Goal: Task Accomplishment & Management: Manage account settings

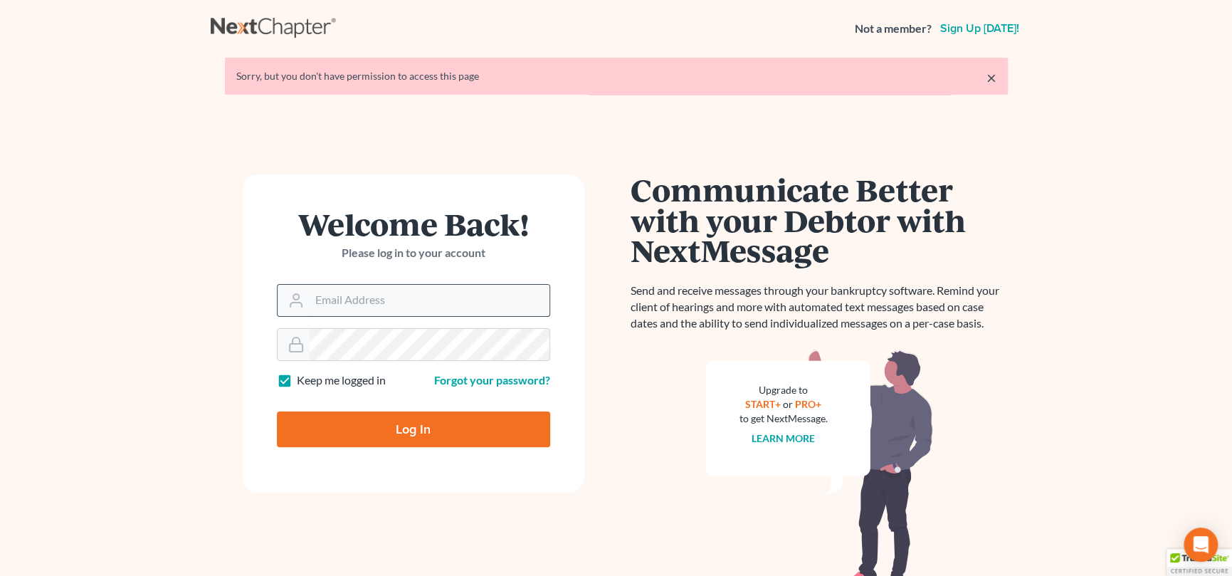
click at [418, 290] on input "Email Address" at bounding box center [430, 300] width 240 height 31
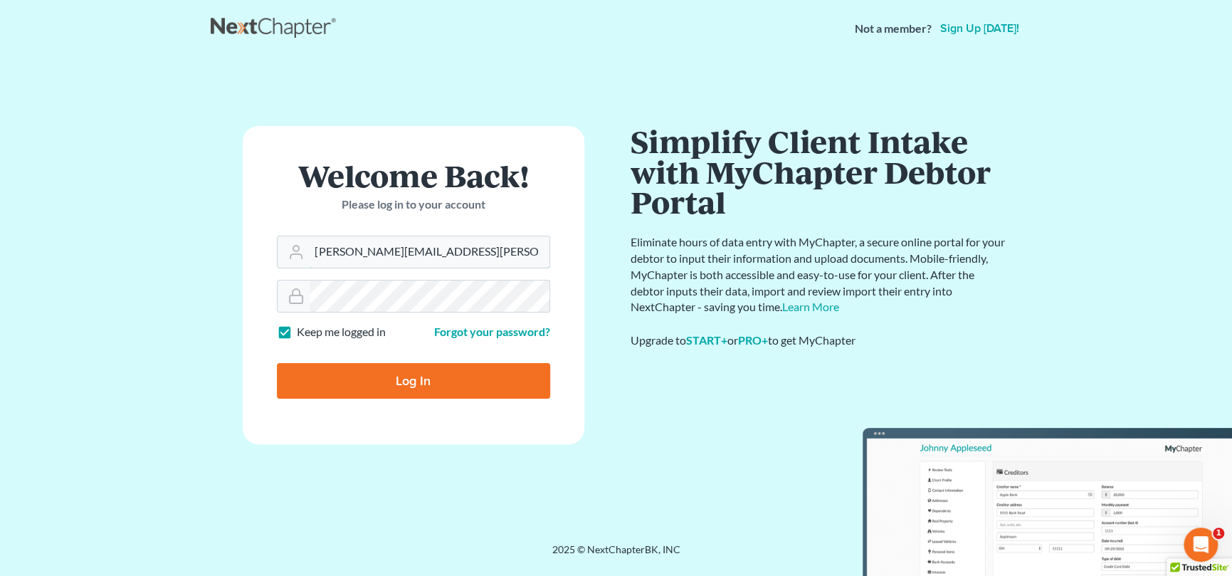
type input "[PERSON_NAME][EMAIL_ADDRESS][PERSON_NAME][DOMAIN_NAME]"
click at [413, 373] on input "Log In" at bounding box center [413, 381] width 273 height 36
type input "Thinking..."
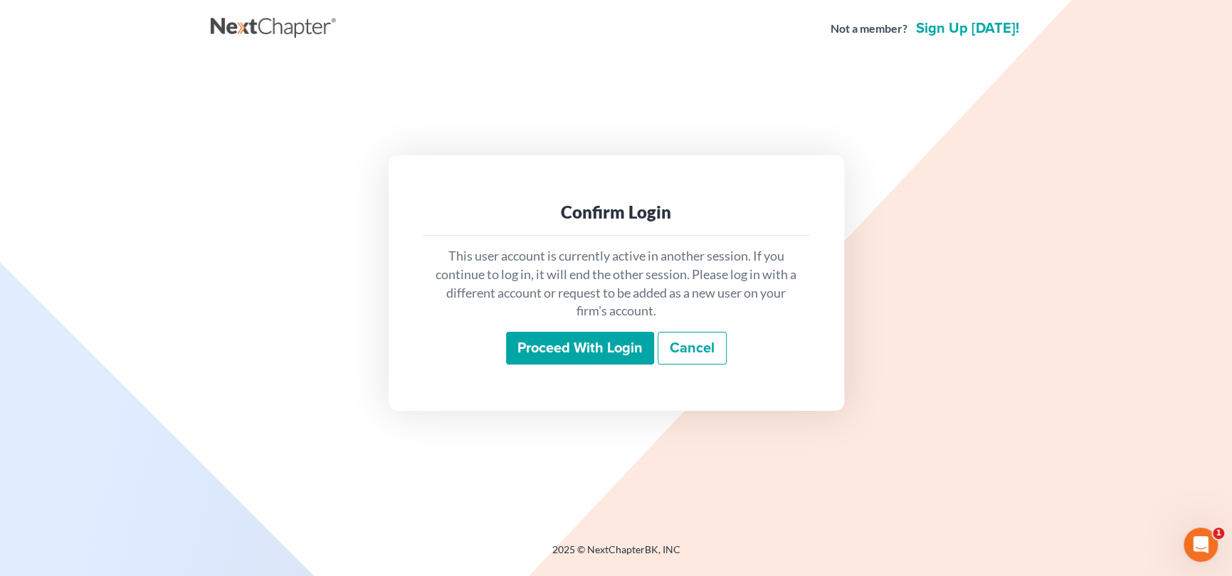
click at [582, 351] on input "Proceed with login" at bounding box center [580, 348] width 148 height 33
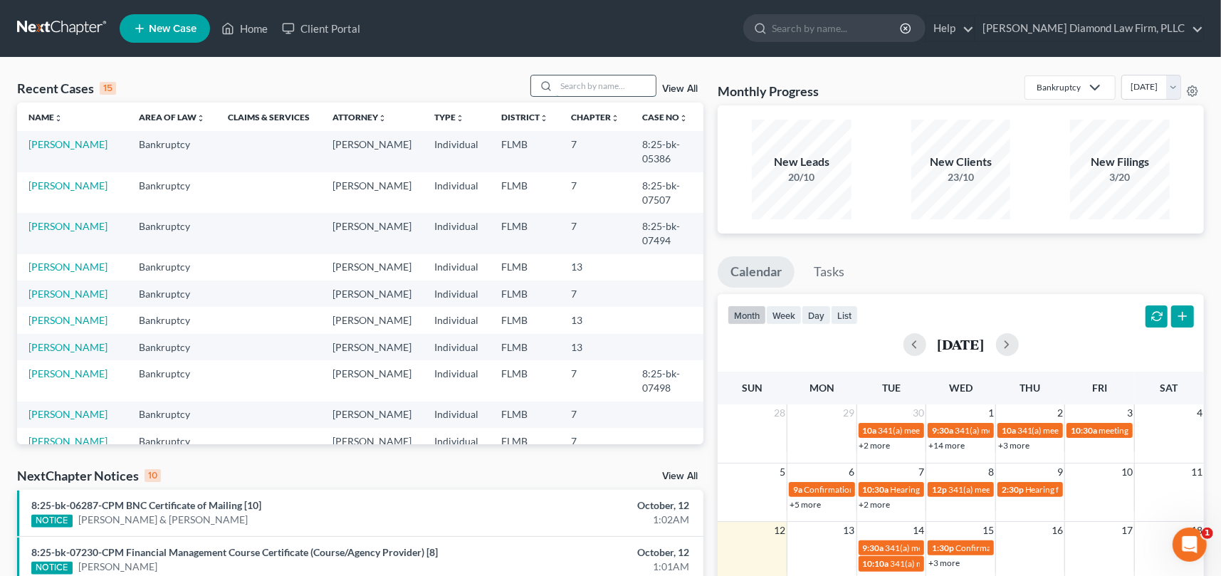
click at [621, 81] on input "search" at bounding box center [606, 85] width 100 height 21
type input "henderson"
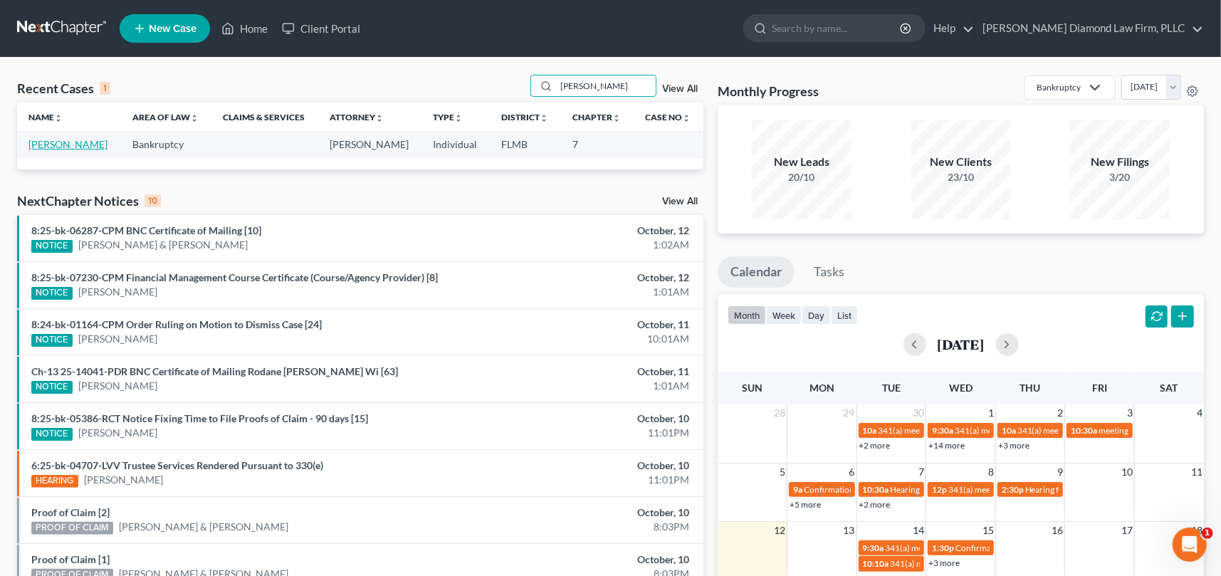
click at [78, 144] on link "Henderson, Julius" at bounding box center [67, 144] width 79 height 12
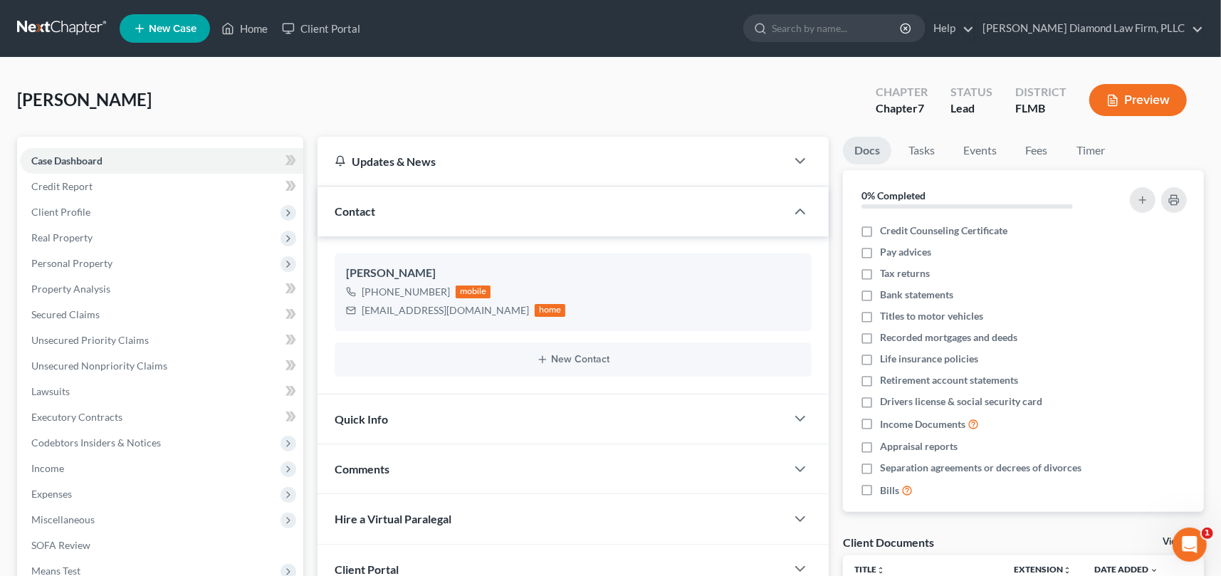
click at [1137, 101] on button "Preview" at bounding box center [1138, 100] width 98 height 32
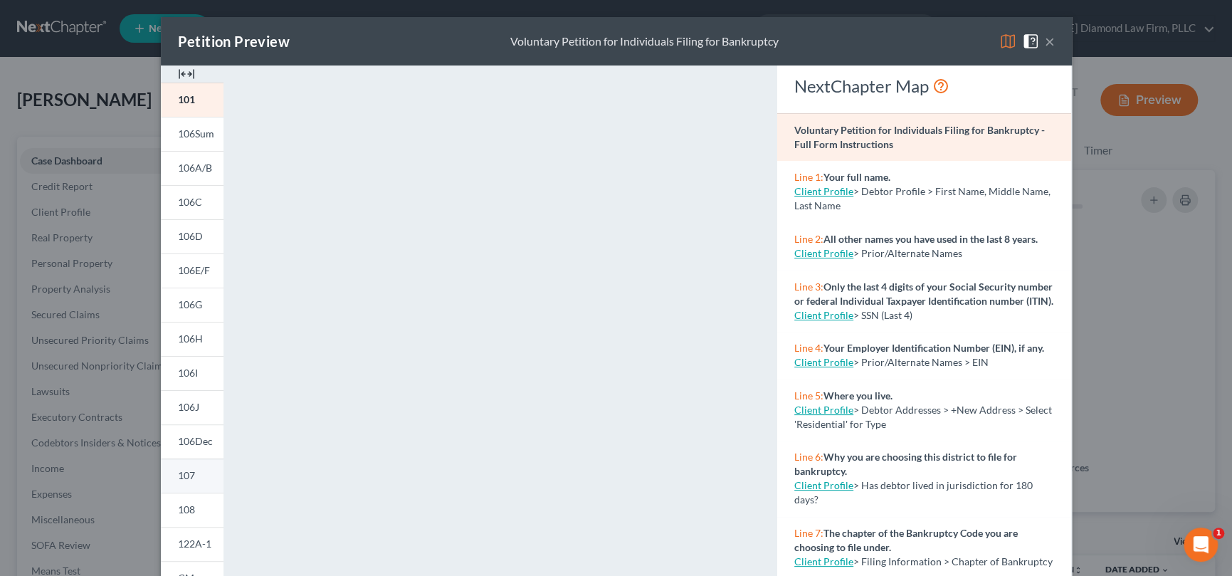
scroll to position [226, 0]
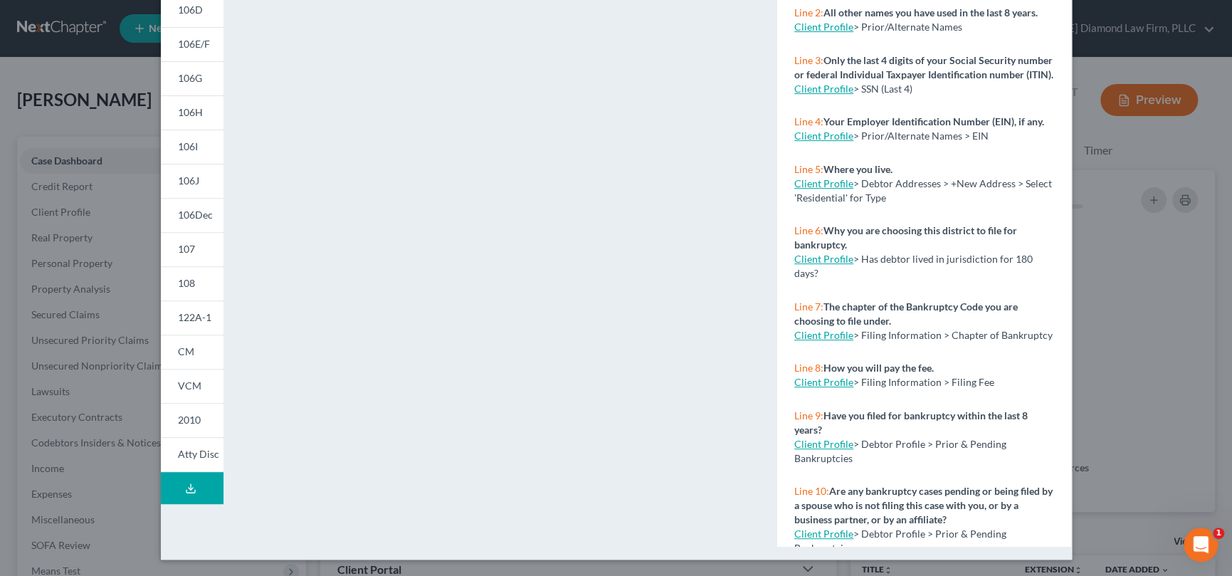
click at [190, 483] on button "Download Draft" at bounding box center [192, 488] width 63 height 32
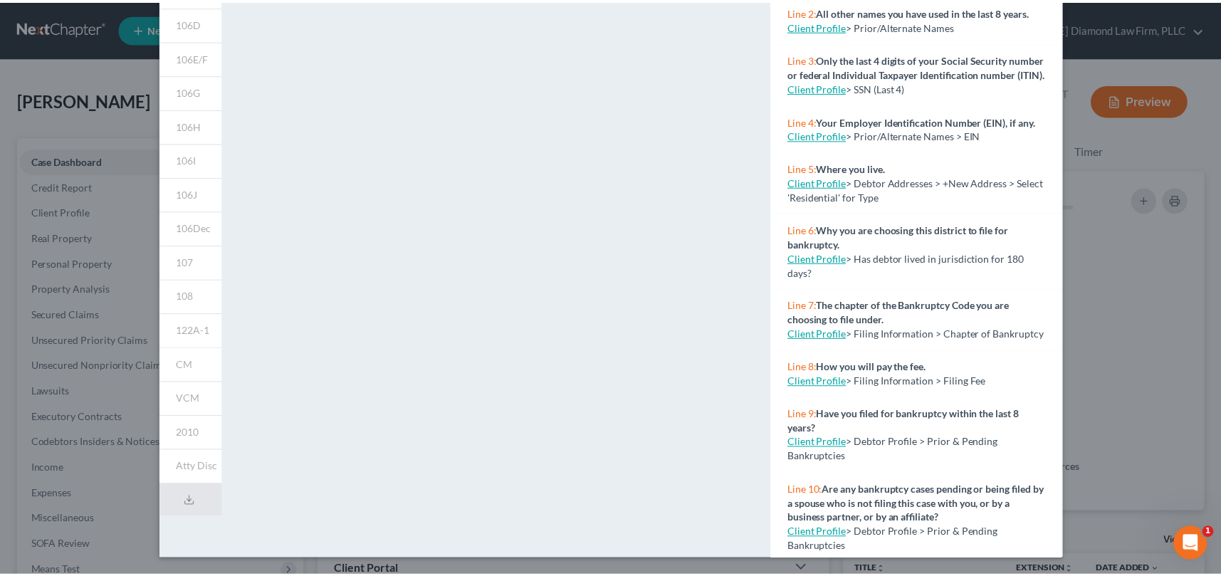
scroll to position [0, 0]
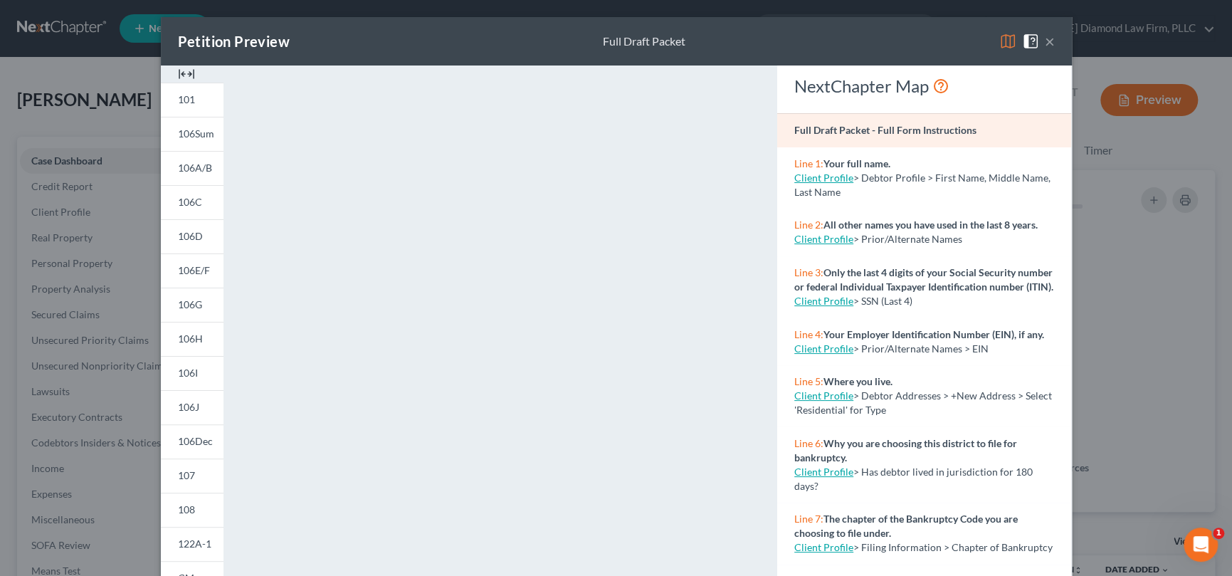
click at [902, 33] on div "Petition Preview Full Draft Packet ×" at bounding box center [616, 41] width 911 height 48
click at [1049, 38] on div "Petition Preview Full Draft Packet ×" at bounding box center [616, 41] width 911 height 48
click at [1045, 42] on button "×" at bounding box center [1050, 41] width 10 height 17
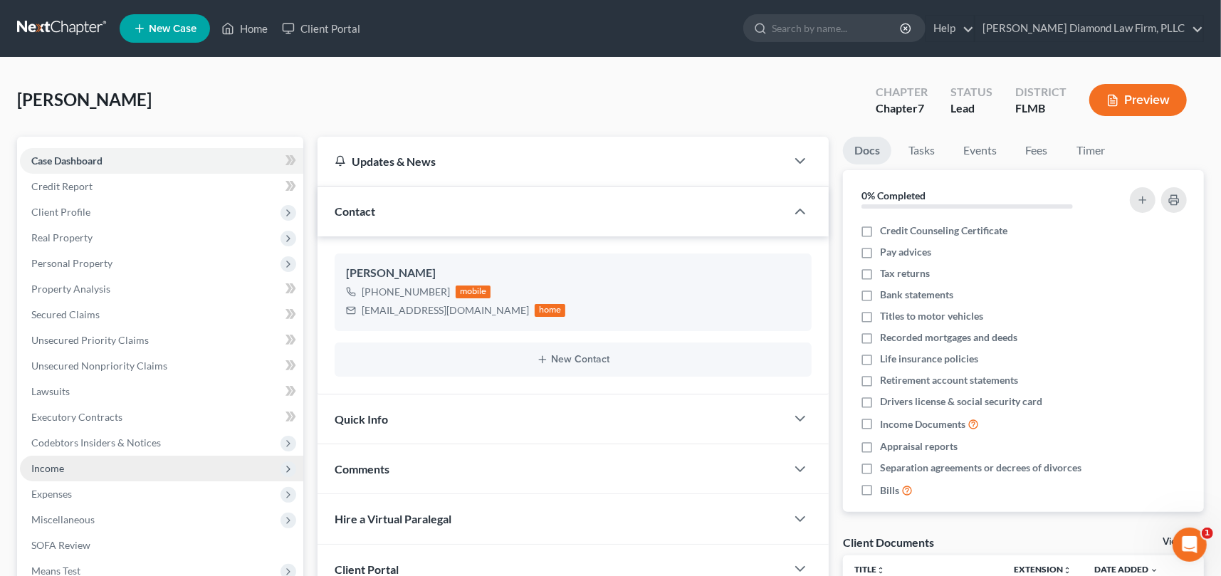
click at [93, 465] on span "Income" at bounding box center [161, 468] width 283 height 26
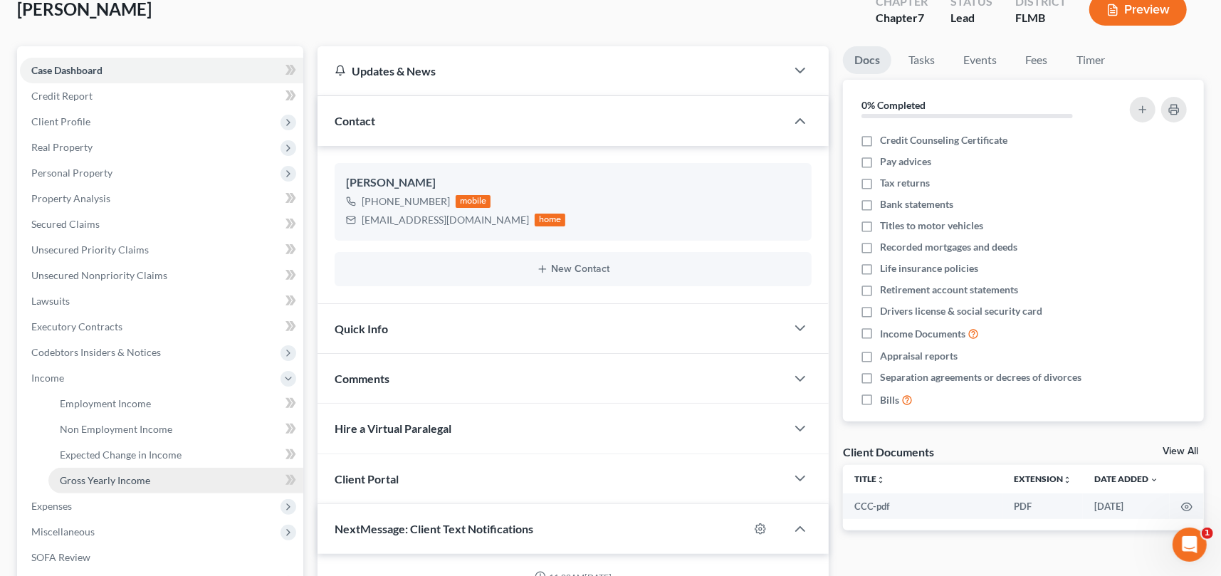
scroll to position [142, 0]
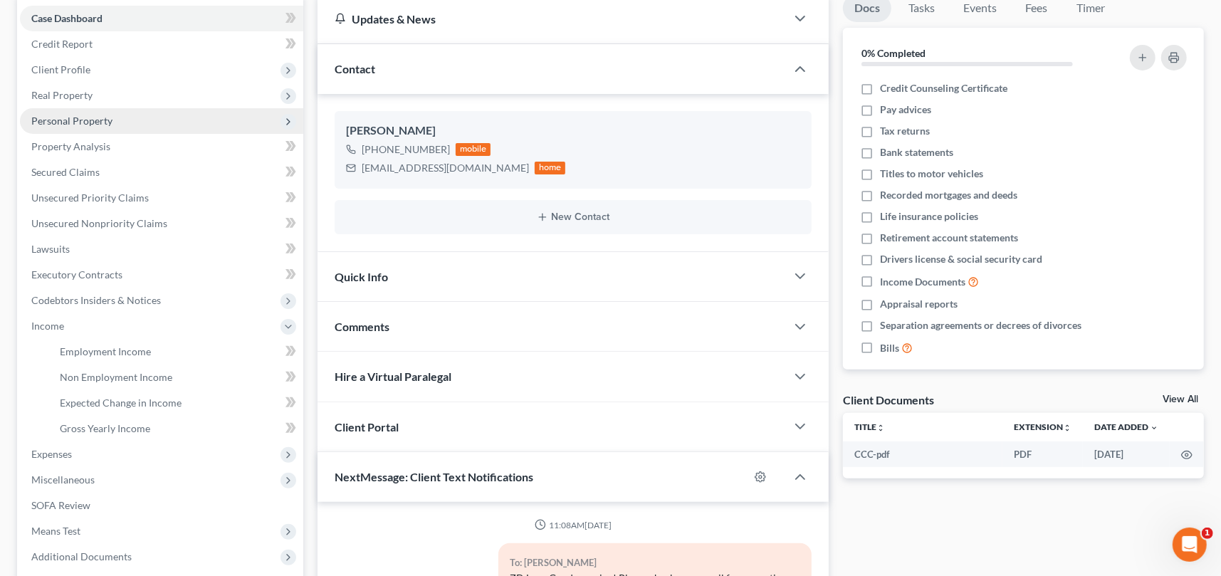
click at [124, 125] on span "Personal Property" at bounding box center [161, 121] width 283 height 26
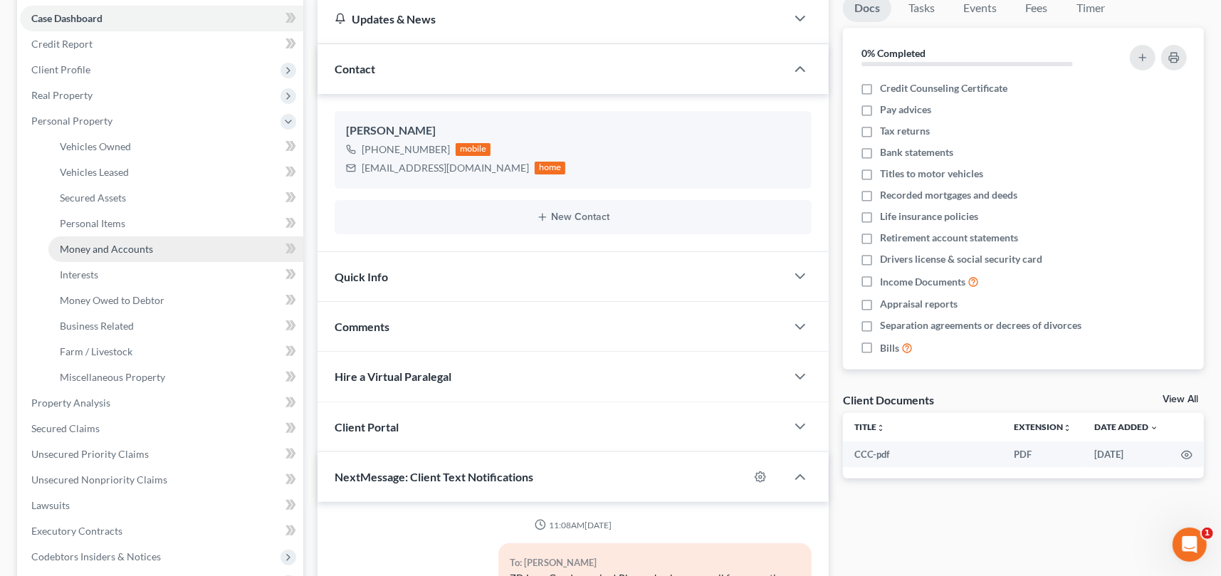
click at [116, 250] on span "Money and Accounts" at bounding box center [106, 249] width 93 height 12
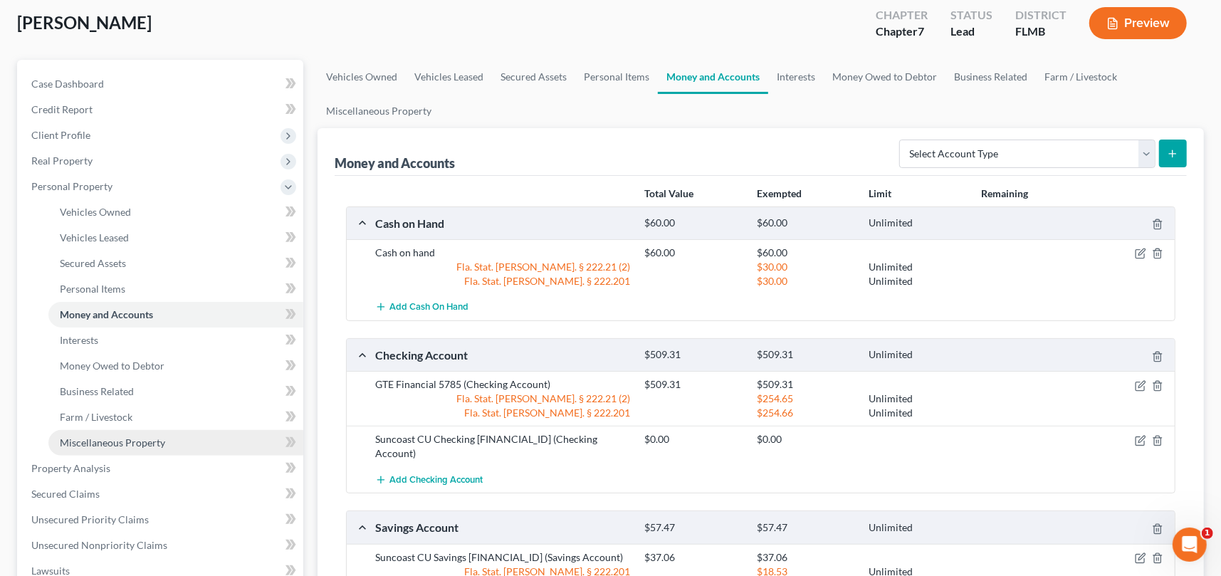
scroll to position [214, 0]
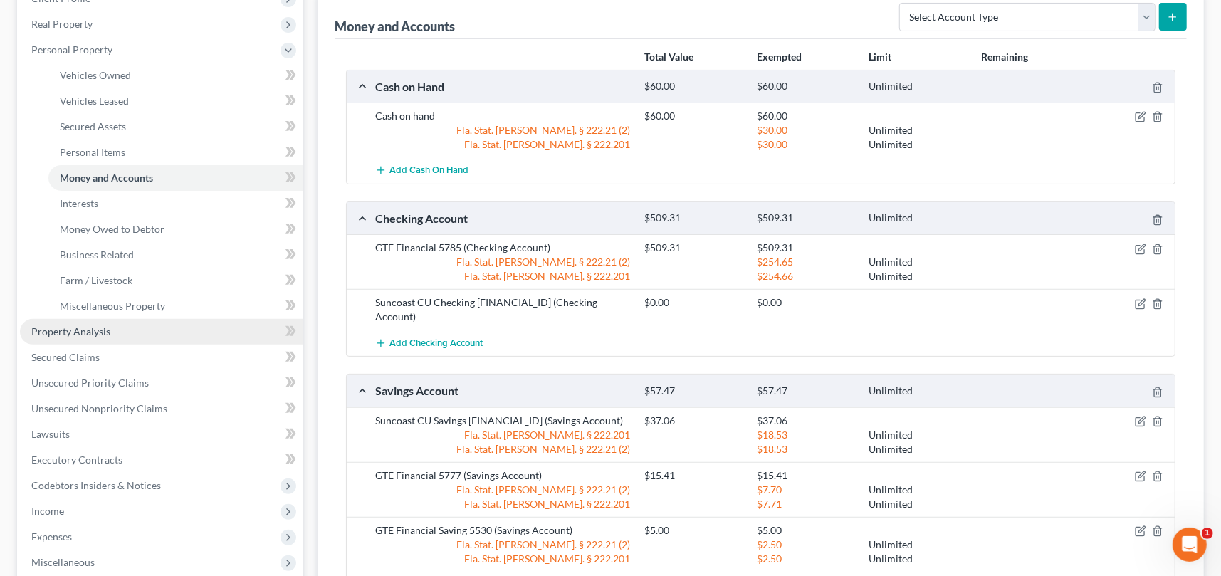
drag, startPoint x: 102, startPoint y: 327, endPoint x: 112, endPoint y: 327, distance: 9.3
click at [102, 327] on span "Property Analysis" at bounding box center [70, 331] width 79 height 12
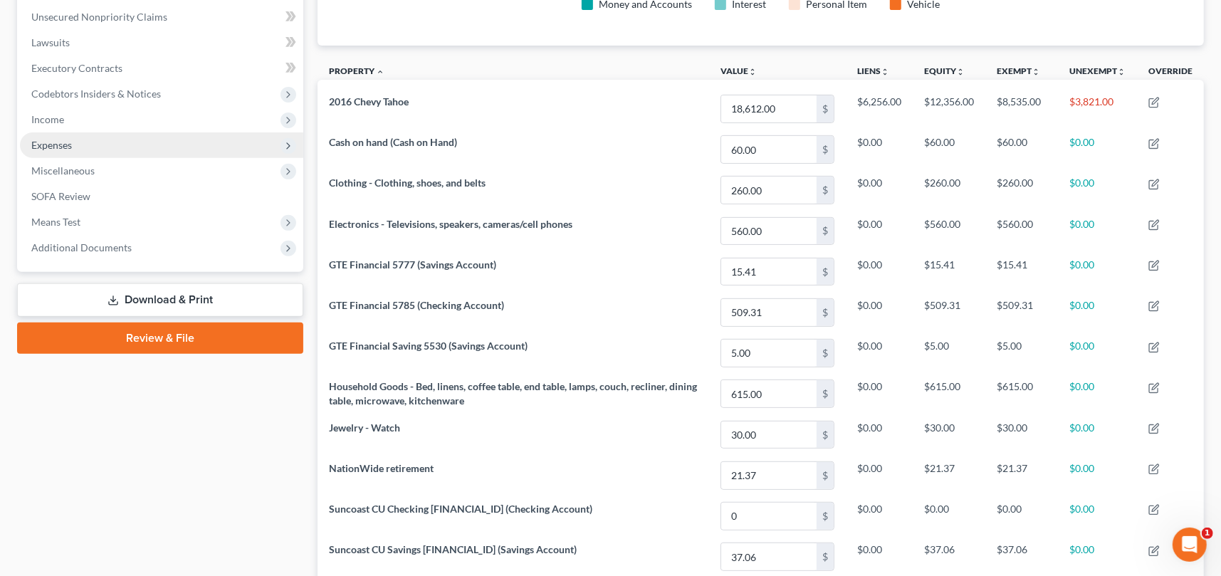
scroll to position [344, 0]
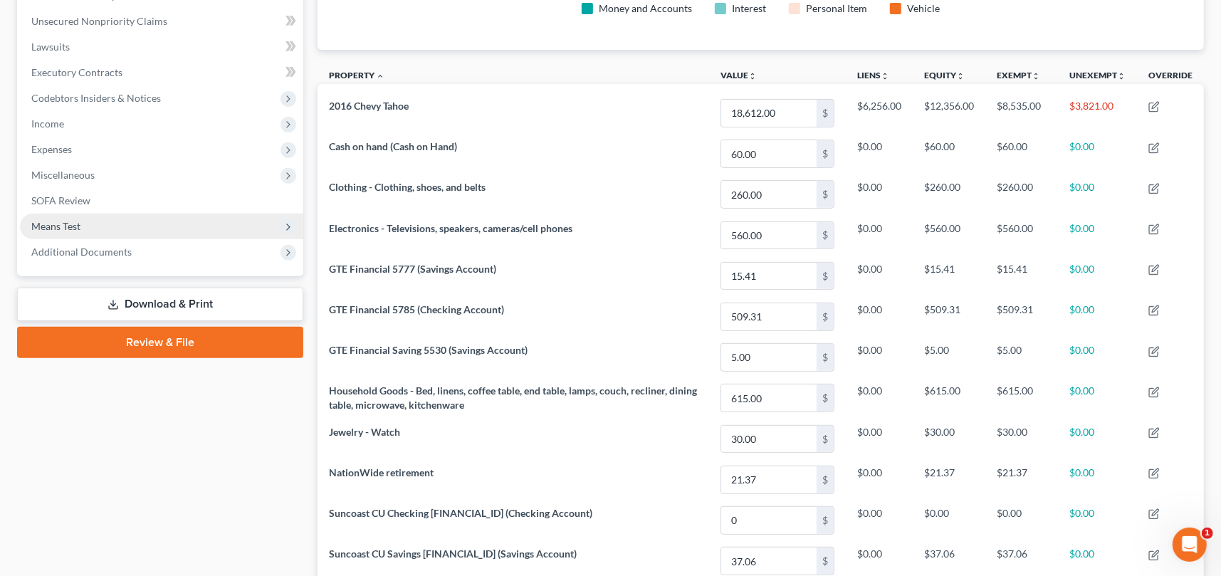
click at [135, 222] on span "Means Test" at bounding box center [161, 227] width 283 height 26
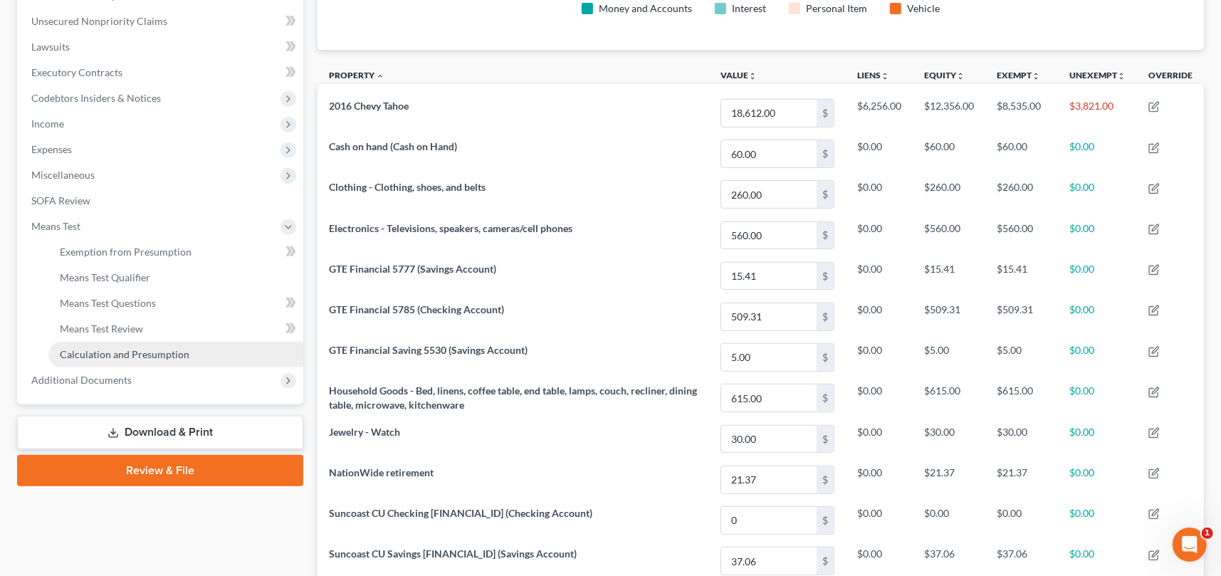
click at [162, 349] on span "Calculation and Presumption" at bounding box center [125, 354] width 130 height 12
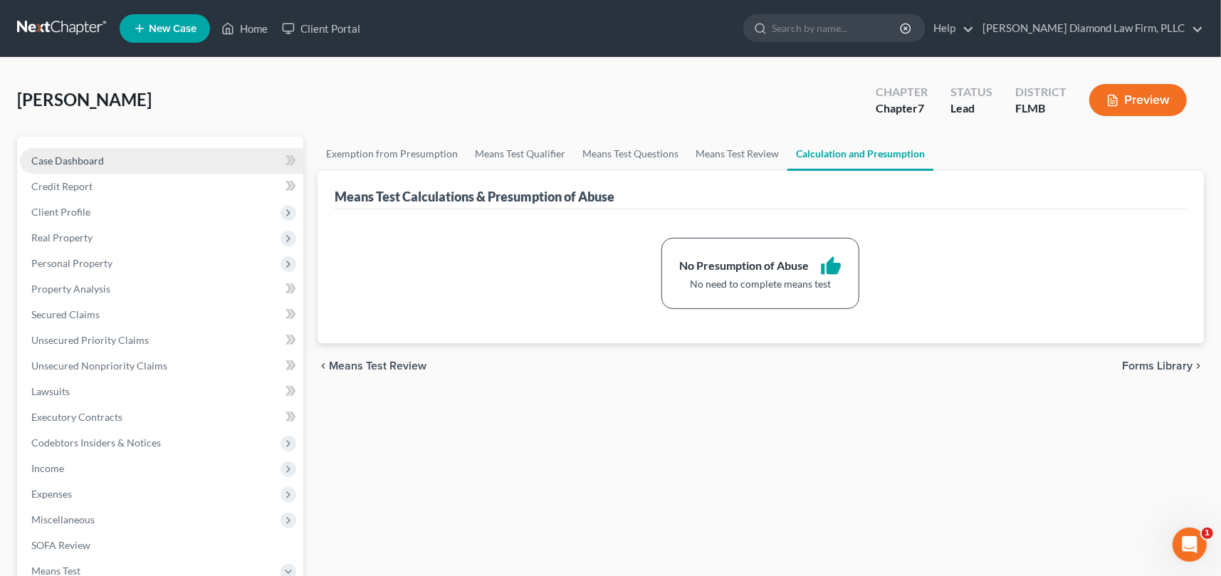
click at [115, 164] on link "Case Dashboard" at bounding box center [161, 161] width 283 height 26
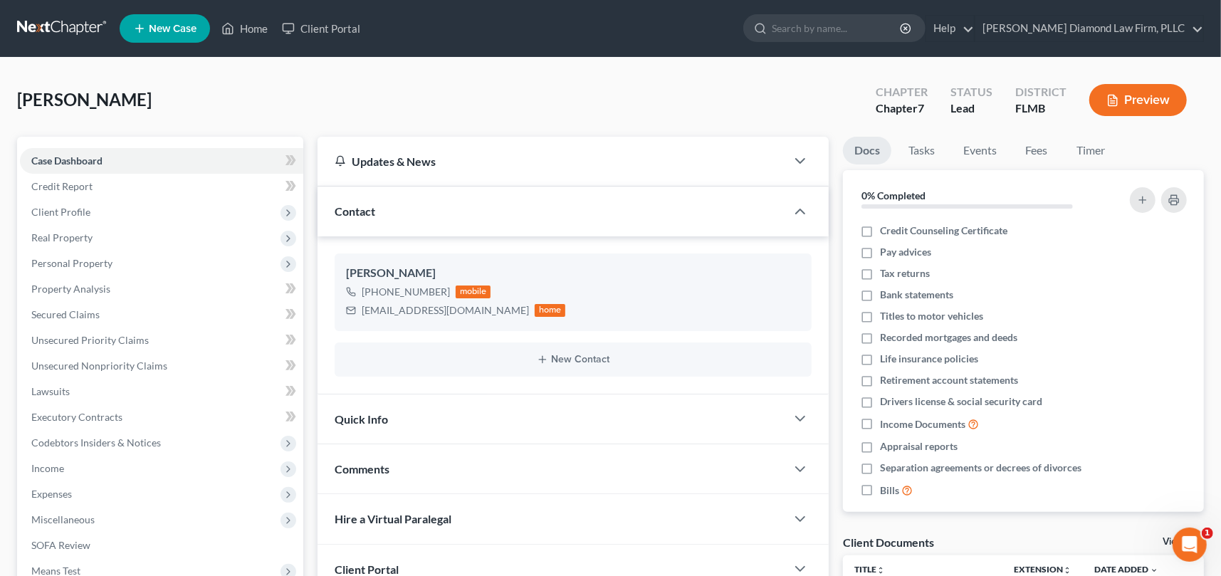
click at [789, 411] on div at bounding box center [807, 418] width 43 height 28
click at [396, 415] on div "Quick Info" at bounding box center [551, 418] width 468 height 49
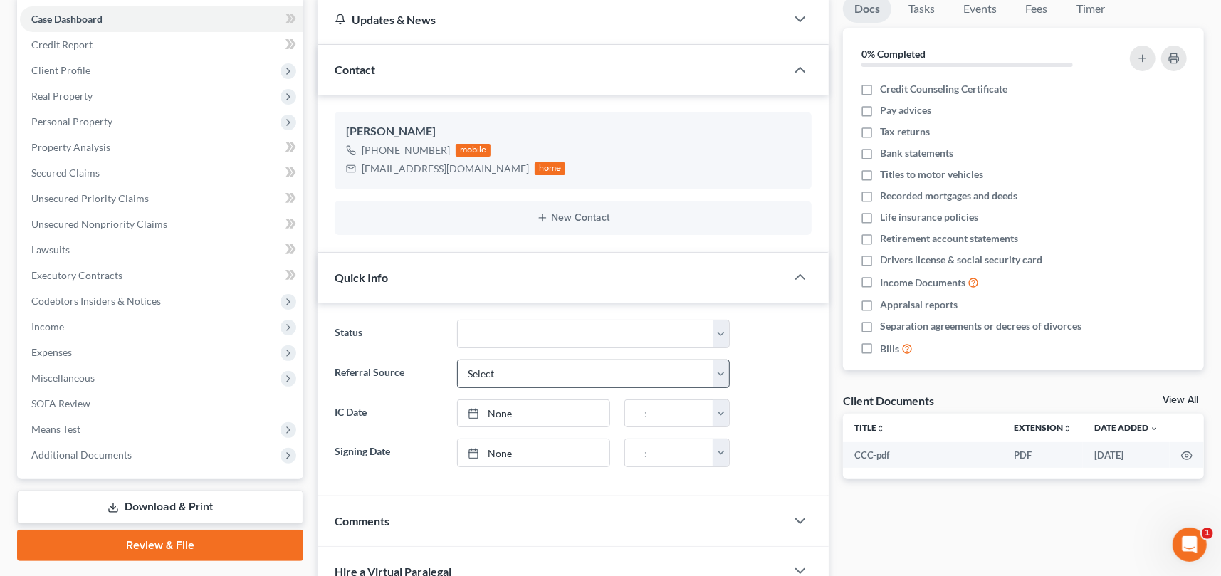
scroll to position [142, 0]
click at [511, 335] on select "Discharged Discharge Litigation Dismissal Notice Dismissed Filed Filed / Pre 34…" at bounding box center [593, 333] width 273 height 28
select select "16"
click at [457, 319] on select "Discharged Discharge Litigation Dismissal Notice Dismissed Filed Filed / Pre 34…" at bounding box center [593, 333] width 273 height 28
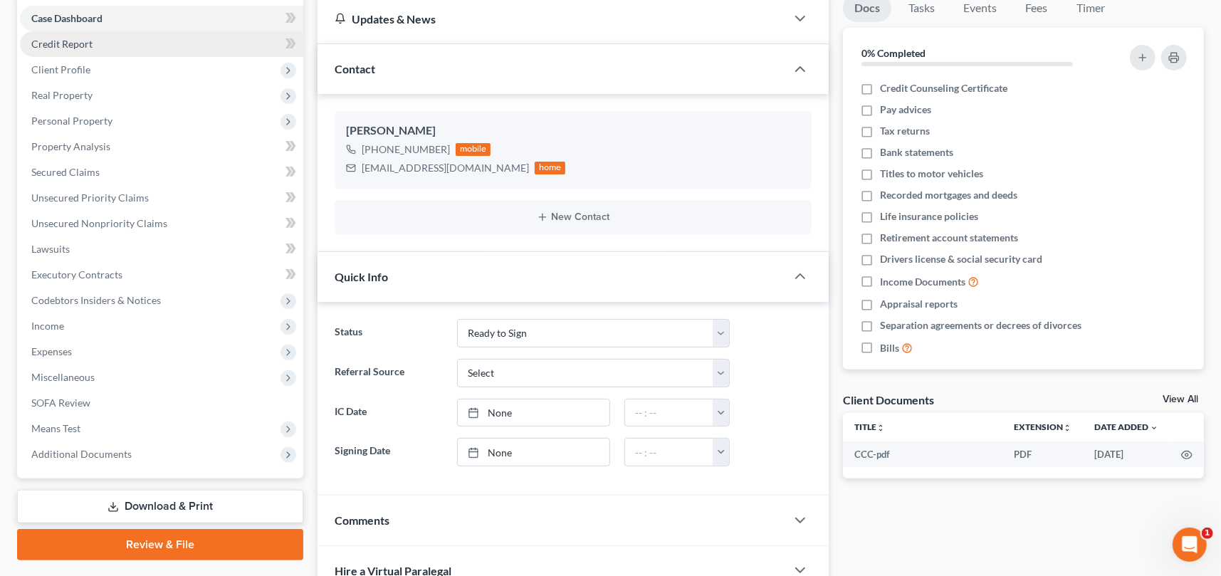
click at [97, 51] on link "Credit Report" at bounding box center [161, 44] width 283 height 26
